Goal: Check status: Check status

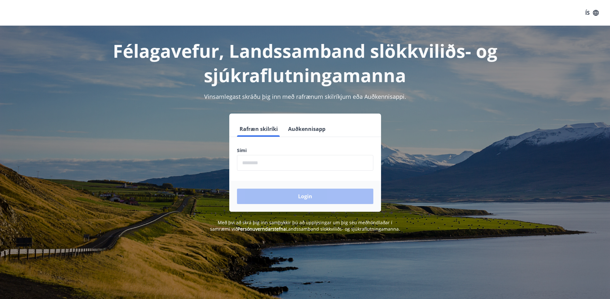
click at [268, 158] on input "phone" at bounding box center [305, 163] width 136 height 16
type input "********"
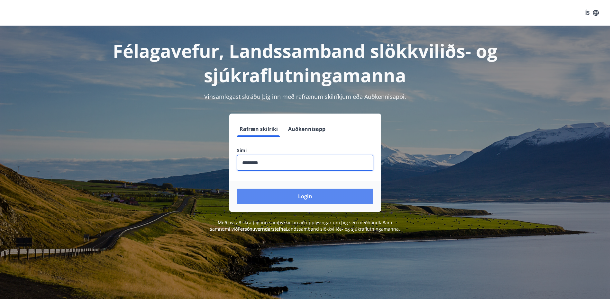
click at [268, 198] on button "Login" at bounding box center [305, 196] width 136 height 15
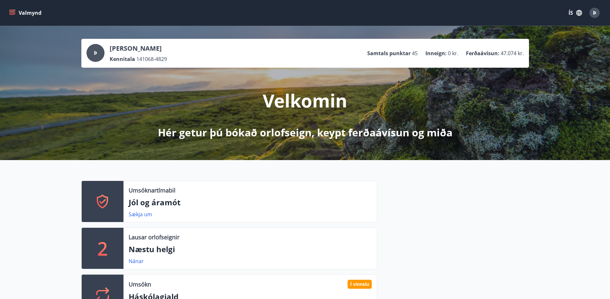
click at [12, 13] on icon "menu" at bounding box center [12, 13] width 6 height 6
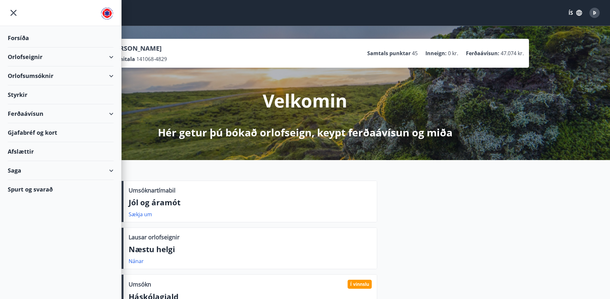
click at [18, 48] on div "Styrkir" at bounding box center [61, 38] width 106 height 19
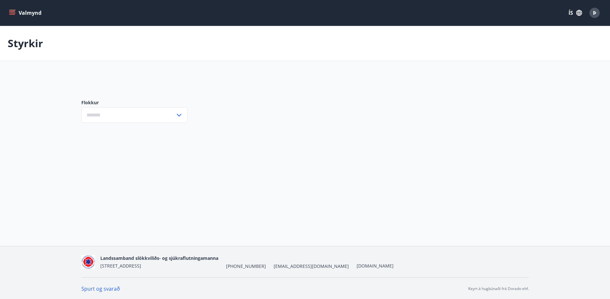
type input "***"
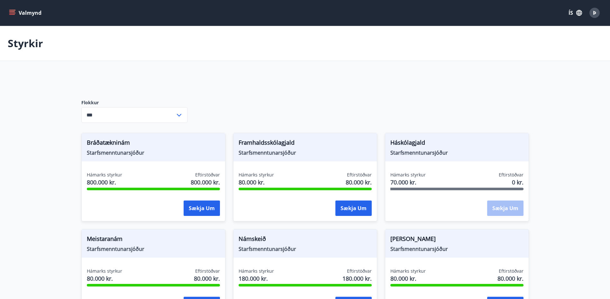
click at [14, 11] on icon "menu" at bounding box center [12, 13] width 6 height 6
click at [147, 173] on div "Hámarks styrkur 800.000 kr. Eftirstöðvar 800.000 kr." at bounding box center [153, 180] width 133 height 16
click at [146, 155] on span "Starfsmenntunarsjóður" at bounding box center [153, 152] width 133 height 7
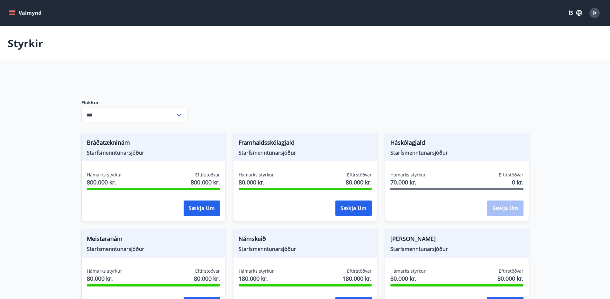
click at [13, 12] on icon "menu" at bounding box center [12, 11] width 6 height 1
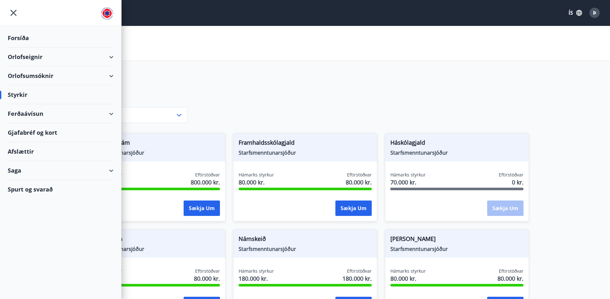
click at [38, 168] on div "Saga" at bounding box center [61, 170] width 106 height 19
click at [28, 253] on div "Styrkjasaga" at bounding box center [60, 254] width 95 height 13
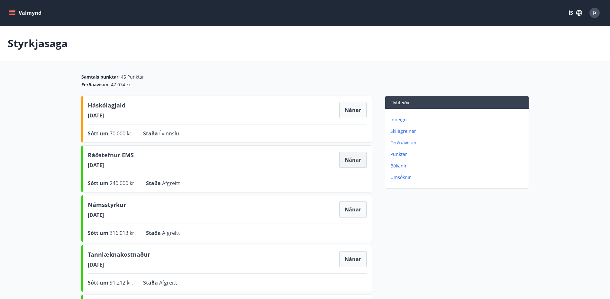
click at [351, 159] on button "Nánar" at bounding box center [352, 160] width 27 height 16
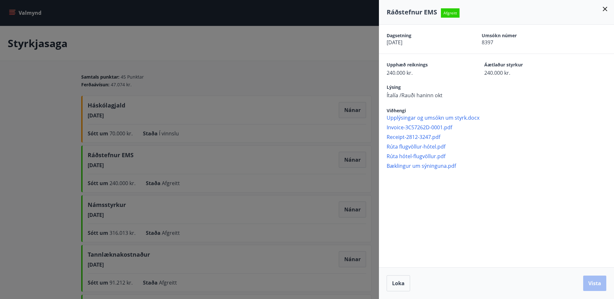
click at [402, 146] on span "Rúta flugvöllur-hótel.pdf" at bounding box center [500, 146] width 227 height 7
click at [422, 165] on span "Bæklingur um sýninguna.pdf" at bounding box center [500, 166] width 227 height 7
click at [414, 125] on span "Invoice-3C57262D-0001.pdf" at bounding box center [500, 127] width 227 height 7
click at [409, 136] on span "Receipt-2812-3247.pdf" at bounding box center [500, 137] width 227 height 7
click at [423, 156] on span "Rúta hótel-flugvöllur.pdf" at bounding box center [500, 156] width 227 height 7
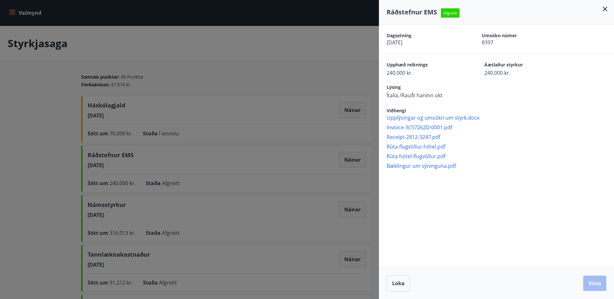
click at [203, 118] on div at bounding box center [307, 149] width 614 height 299
